Goal: Task Accomplishment & Management: Complete application form

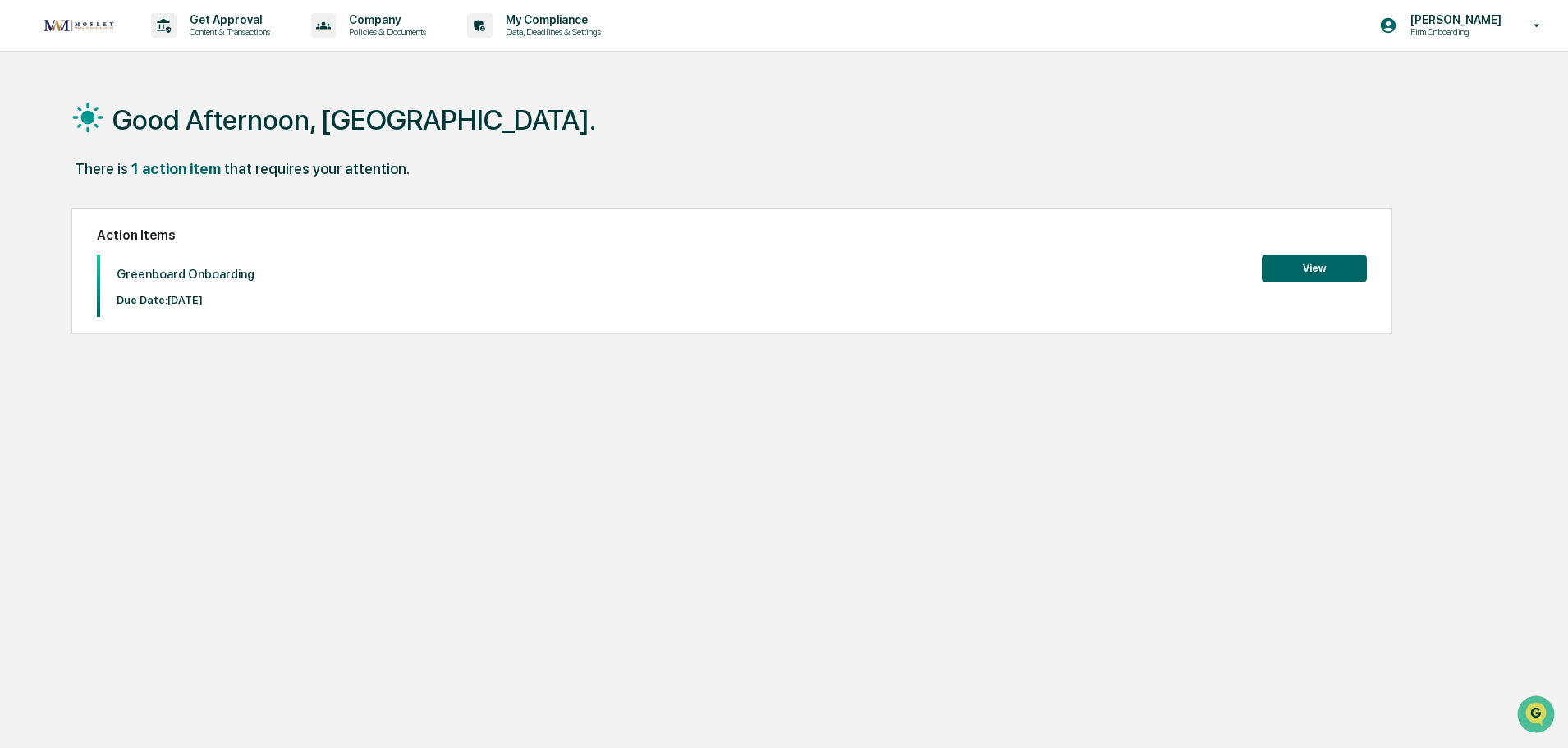
click at [1314, 271] on button "View" at bounding box center [1313, 269] width 105 height 28
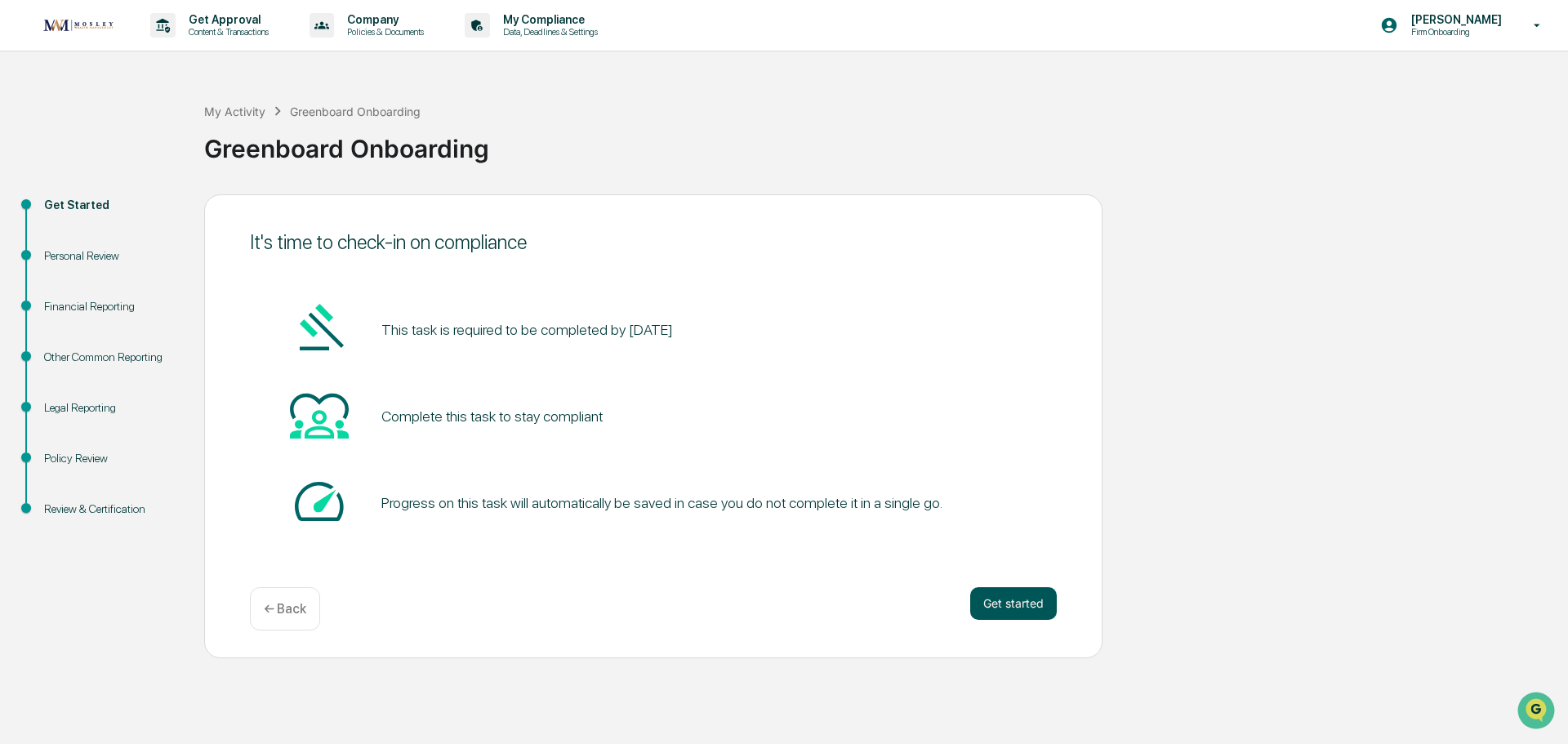
click at [1004, 595] on button "Get started" at bounding box center [1013, 603] width 86 height 32
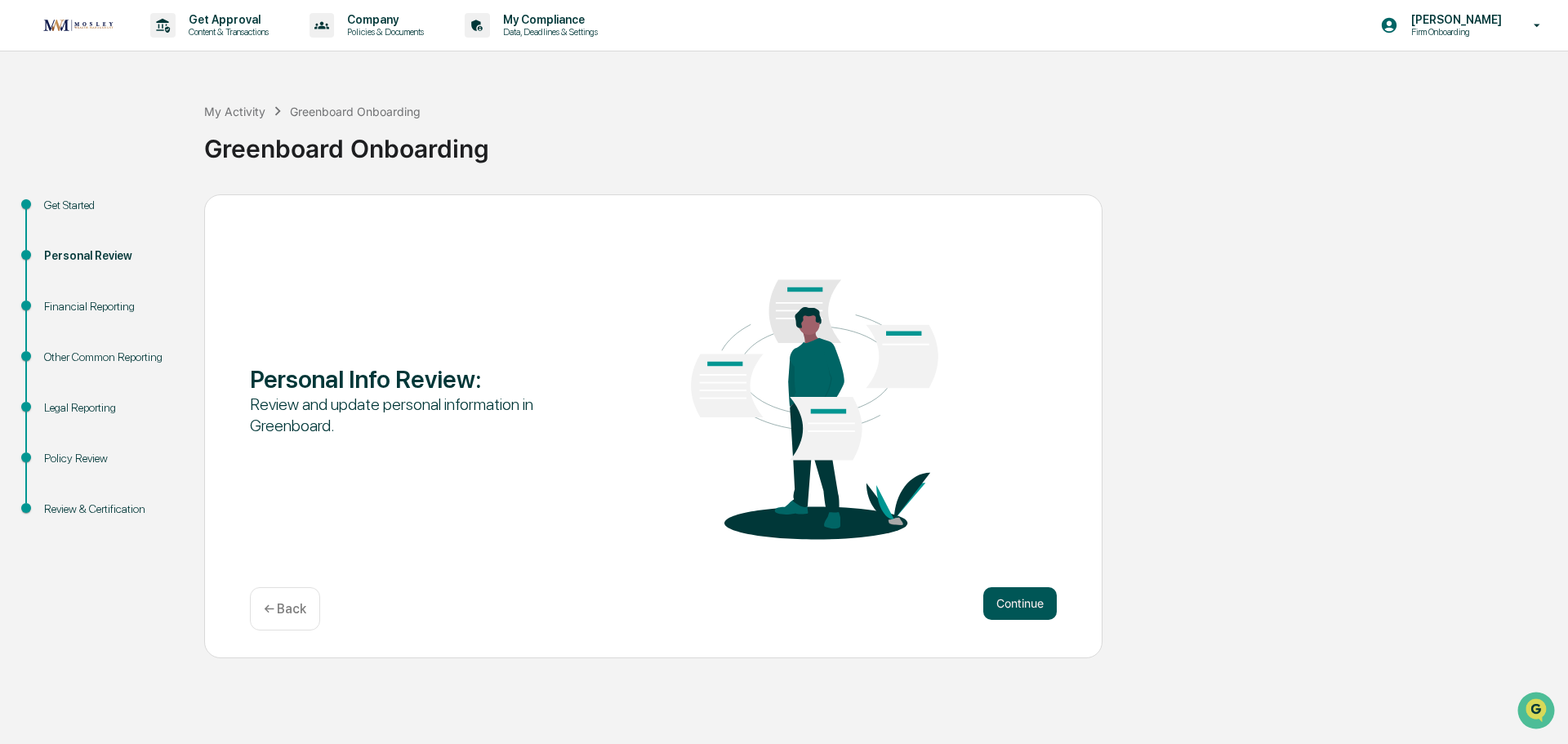
click at [1013, 599] on button "Continue" at bounding box center [1020, 603] width 73 height 32
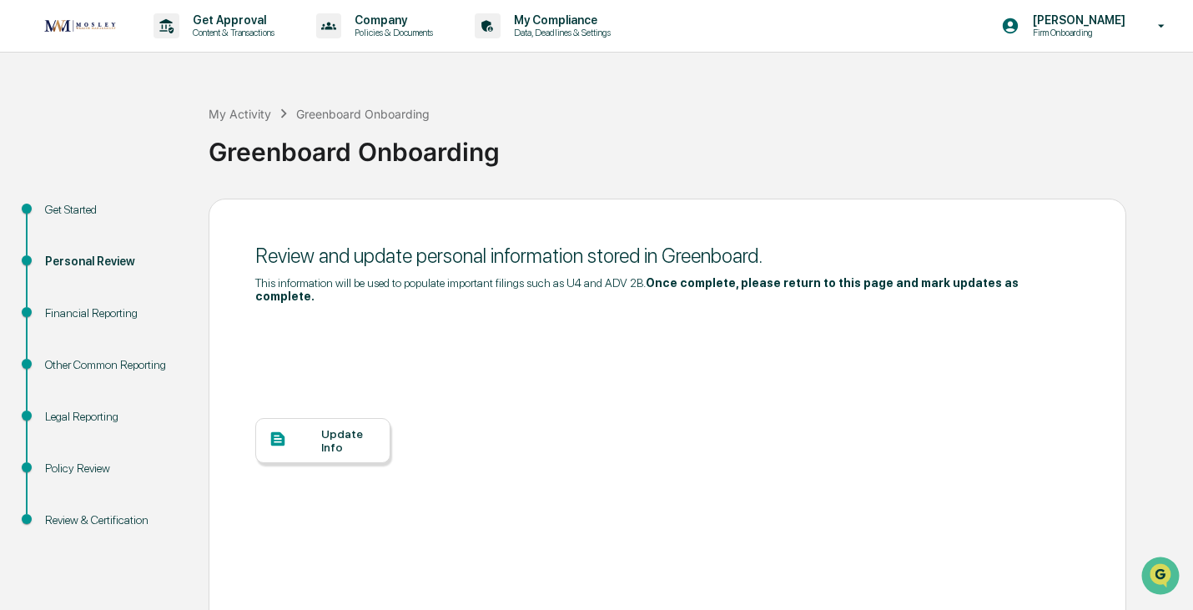
click at [354, 437] on div "Update Info" at bounding box center [349, 440] width 56 height 27
click at [1102, 33] on p "Firm Onboarding" at bounding box center [1077, 33] width 114 height 12
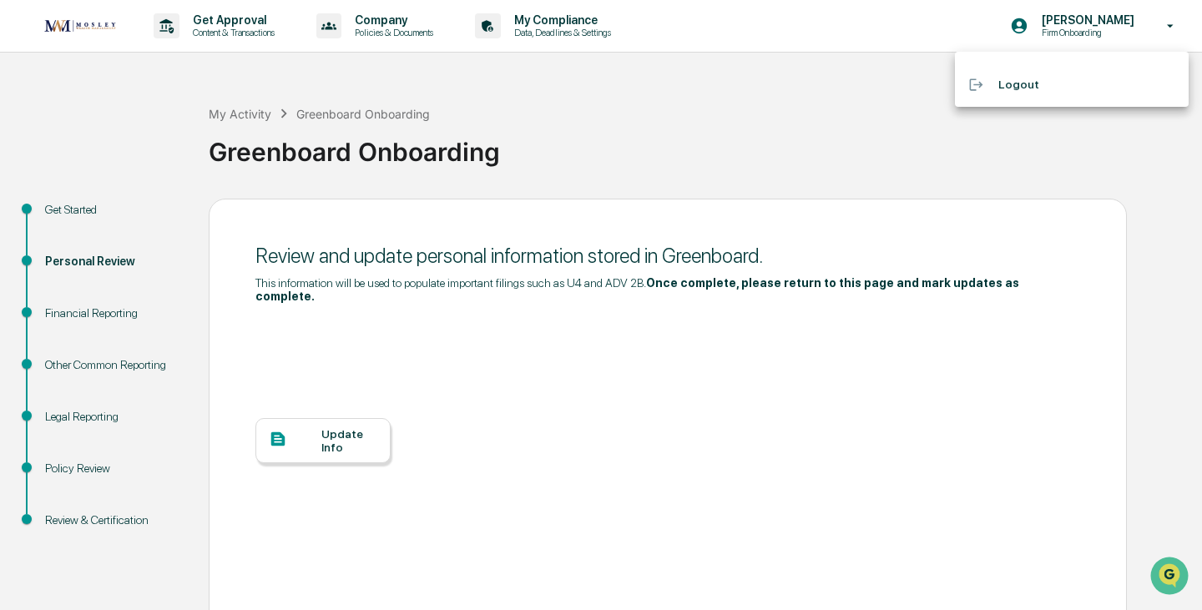
click at [1133, 25] on div at bounding box center [601, 305] width 1202 height 610
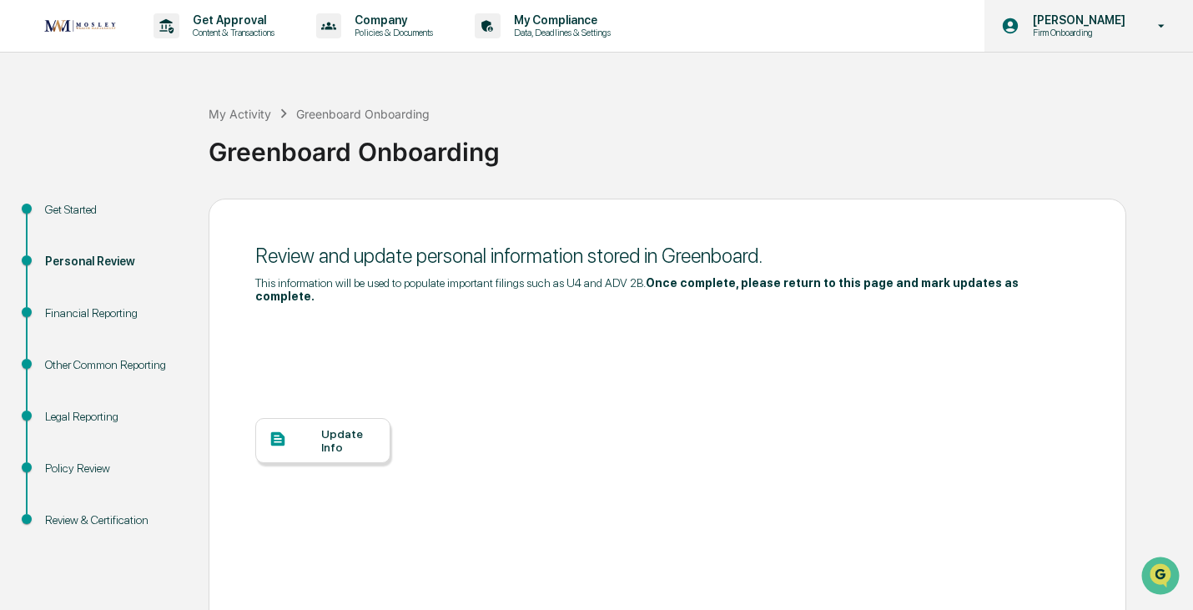
click at [1160, 28] on icon at bounding box center [1161, 26] width 29 height 16
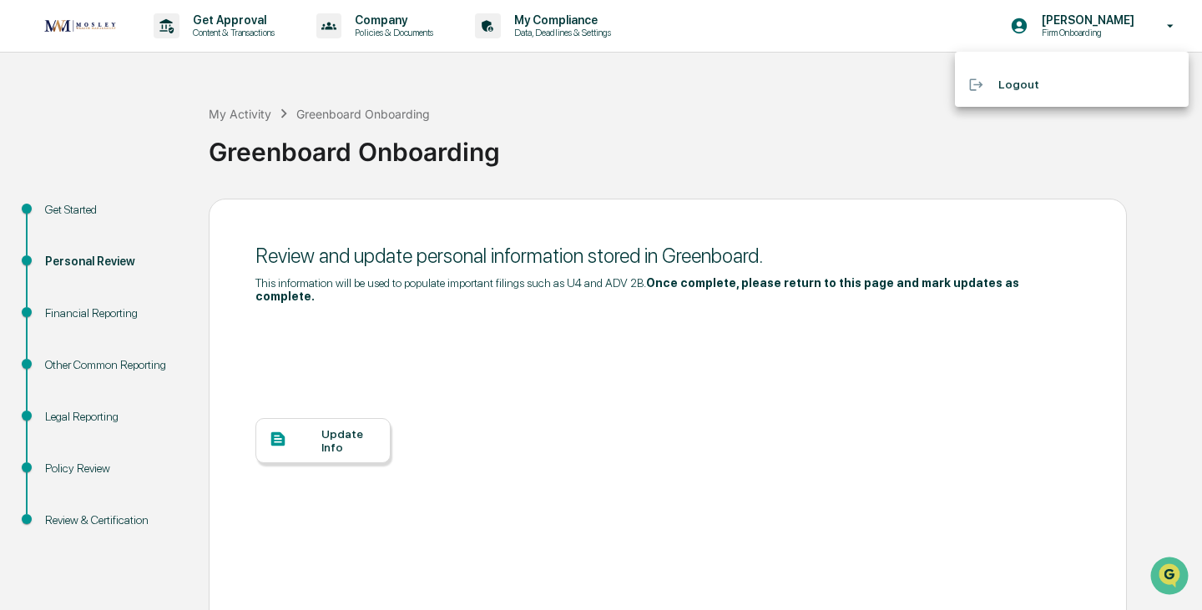
click at [673, 85] on div at bounding box center [601, 305] width 1202 height 610
